Goal: Task Accomplishment & Management: Use online tool/utility

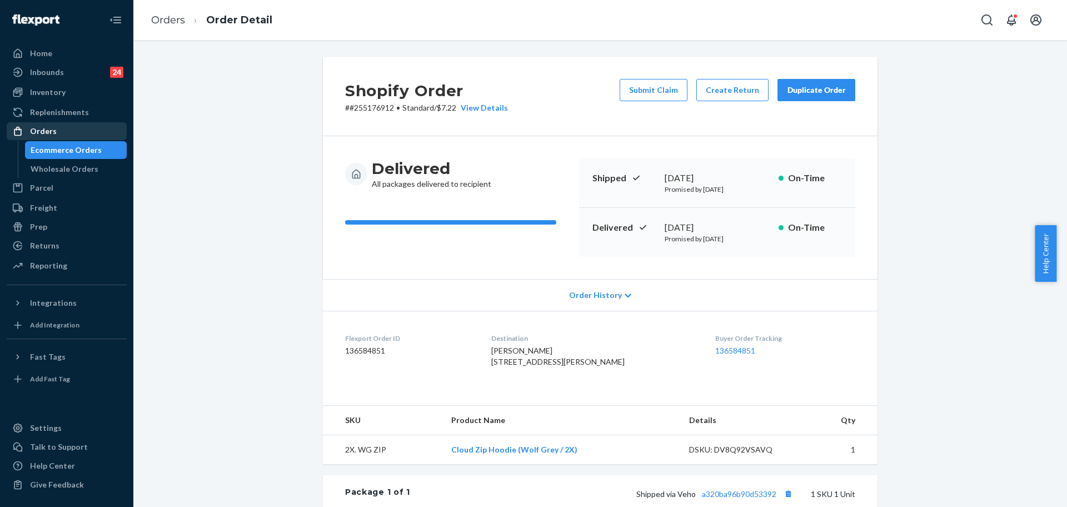
click at [72, 134] on div "Orders" at bounding box center [67, 131] width 118 height 16
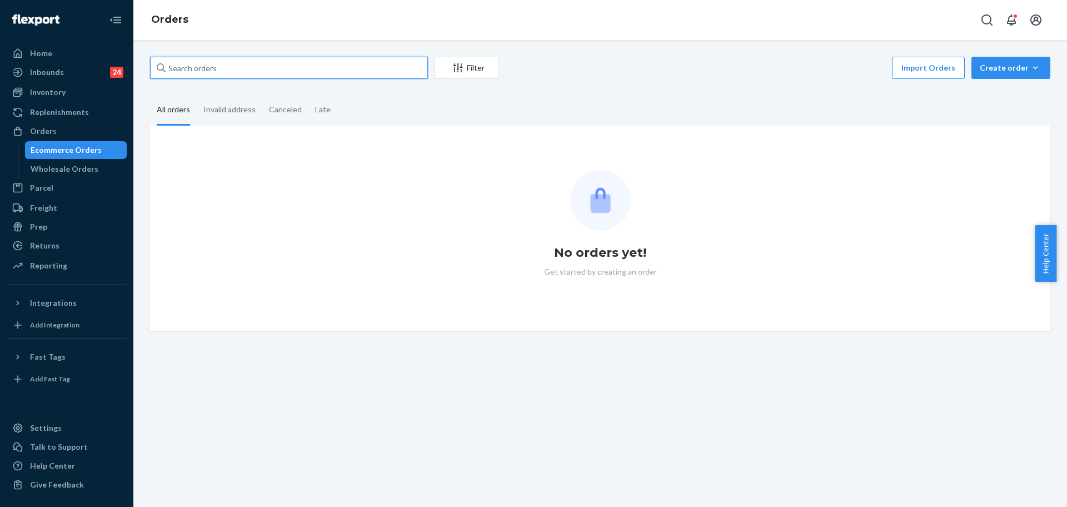
click at [262, 62] on input "text" at bounding box center [289, 68] width 278 height 22
paste input "255242906"
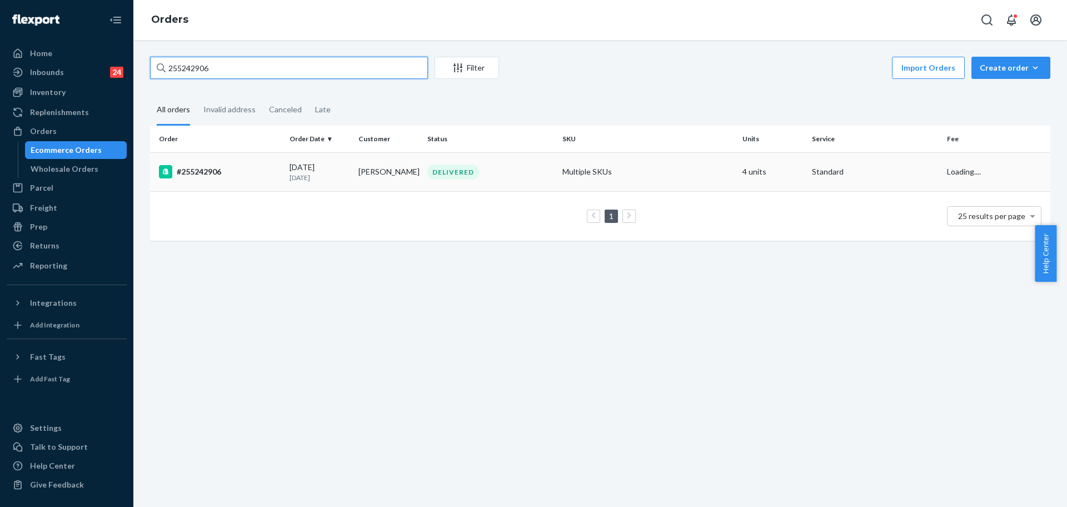
type input "255242906"
click at [301, 180] on p "[DATE]" at bounding box center [319, 177] width 60 height 9
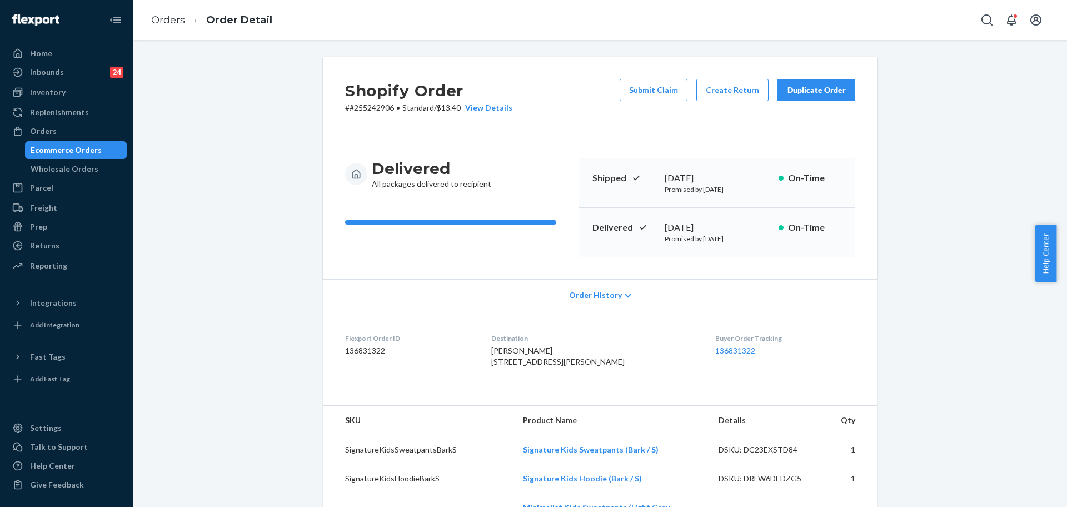
click at [800, 92] on div "Duplicate Order" at bounding box center [816, 89] width 59 height 11
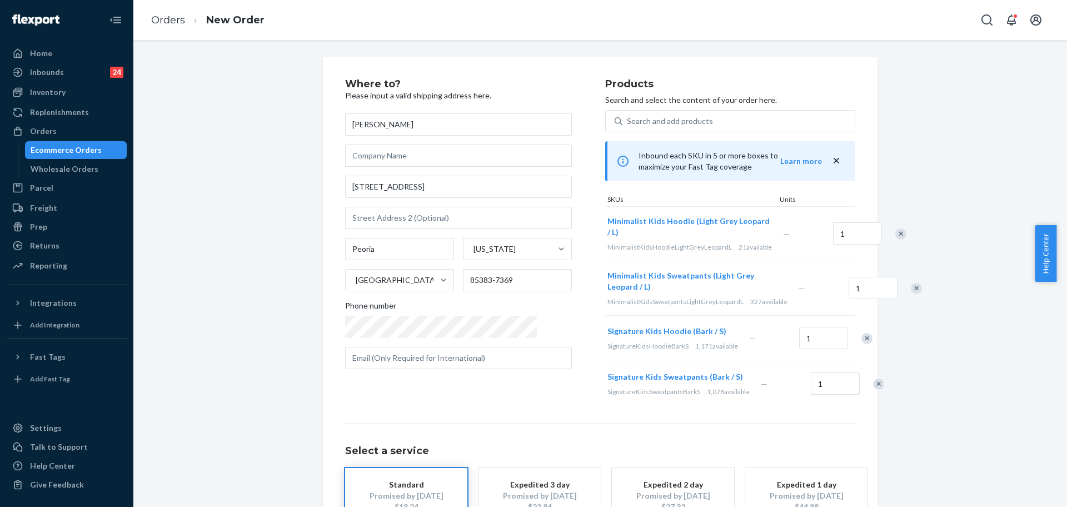
click at [873, 389] on div "Remove Item" at bounding box center [878, 383] width 11 height 11
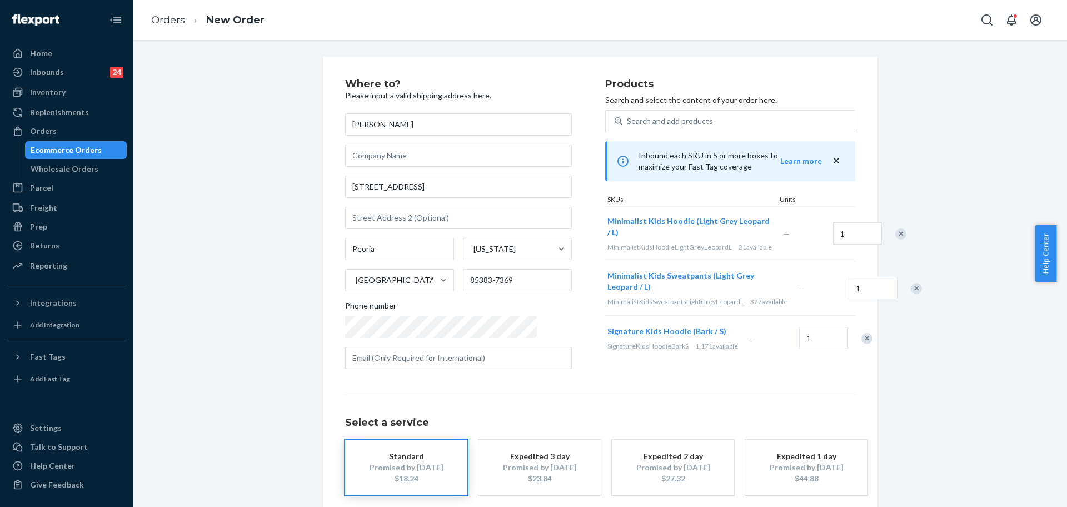
click at [861, 344] on div "Remove Item" at bounding box center [866, 338] width 11 height 11
click at [910, 294] on div "Remove Item" at bounding box center [915, 288] width 11 height 11
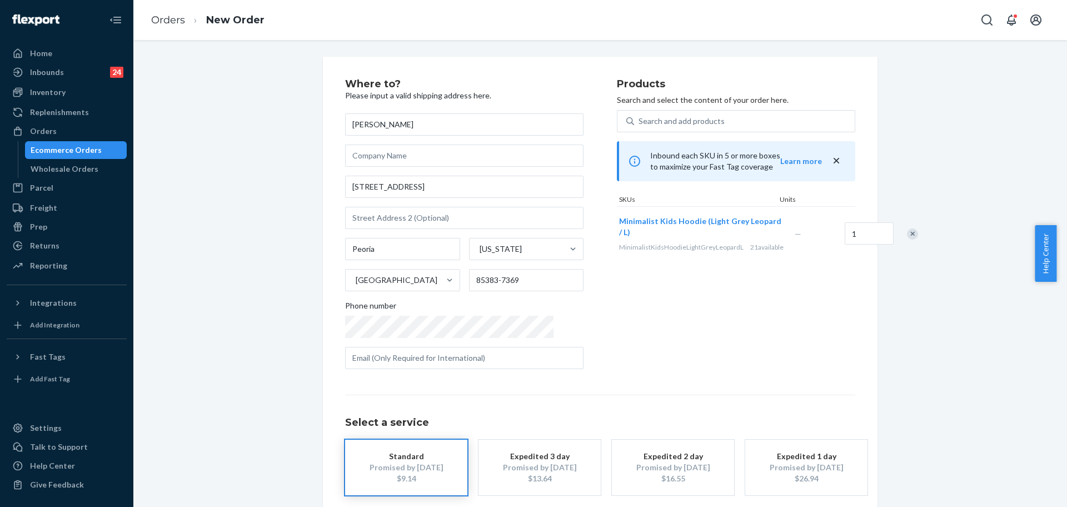
scroll to position [55, 0]
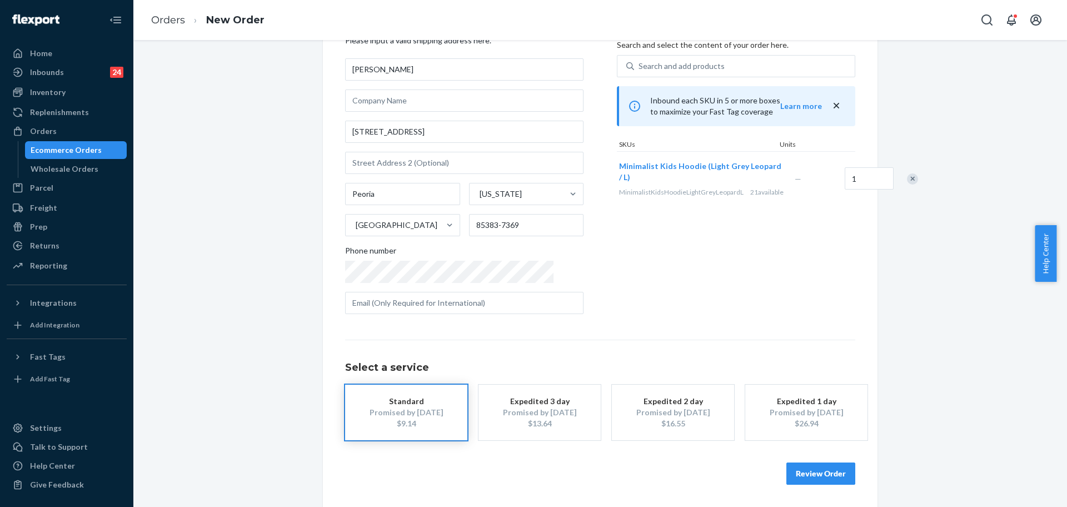
click at [814, 478] on button "Review Order" at bounding box center [820, 473] width 69 height 22
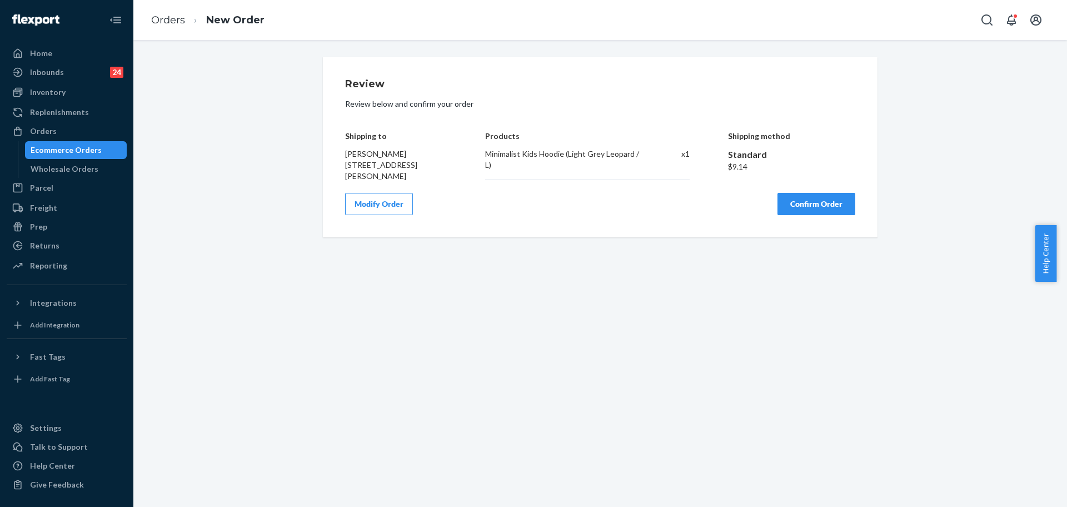
click at [830, 209] on button "Confirm Order" at bounding box center [816, 204] width 78 height 22
